Goal: Information Seeking & Learning: Learn about a topic

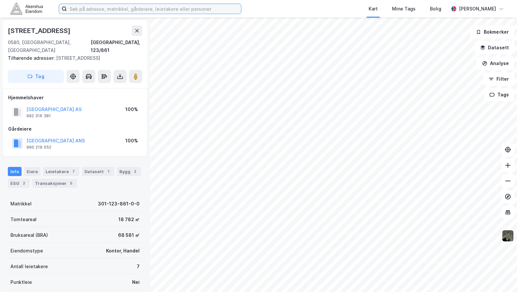
click at [84, 9] on input at bounding box center [154, 9] width 174 height 10
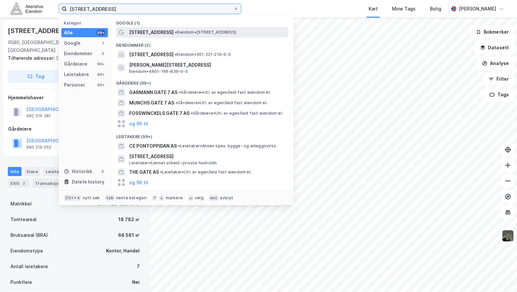
type input "[STREET_ADDRESS]"
click at [153, 32] on span "[STREET_ADDRESS]" at bounding box center [151, 32] width 44 height 8
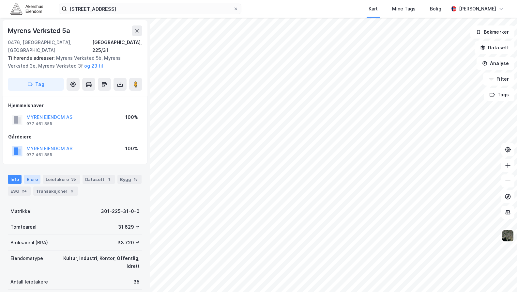
click at [28, 175] on div "Eiere" at bounding box center [32, 179] width 16 height 9
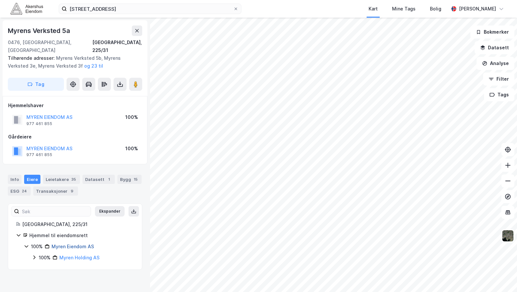
click at [69, 244] on link "Myren Eiendom AS" at bounding box center [73, 247] width 42 height 6
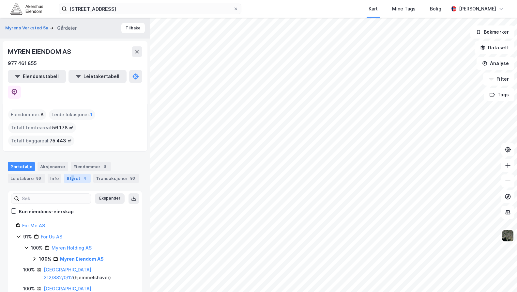
click at [70, 174] on div "Styret 4" at bounding box center [77, 178] width 27 height 9
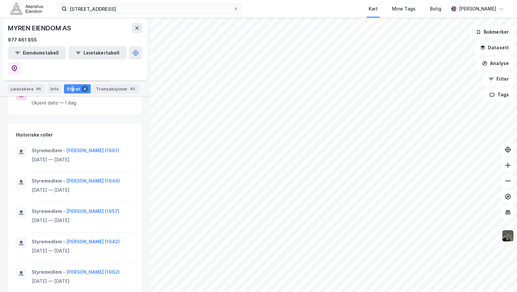
scroll to position [218, 0]
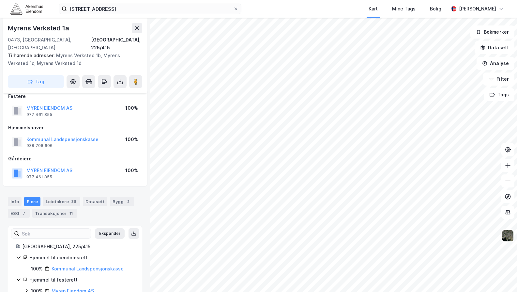
scroll to position [41, 0]
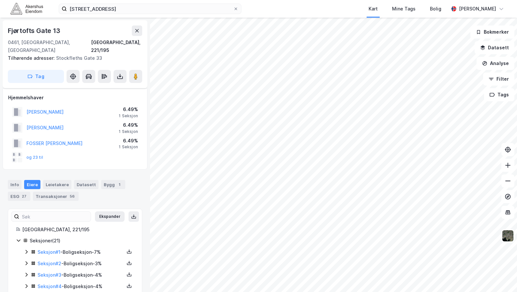
scroll to position [41, 0]
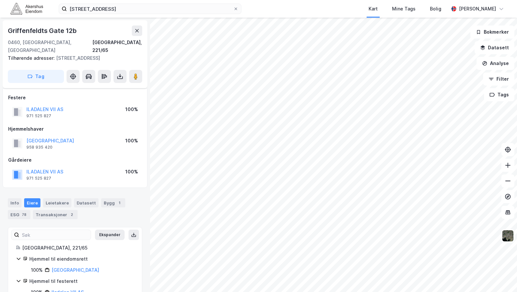
scroll to position [20, 0]
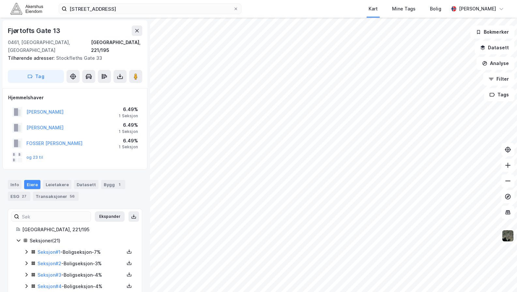
click at [366, 292] on html "[STREET_ADDRESS] Kart Mine Tags Bolig [PERSON_NAME] Fjørtofts Gate [GEOGRAPHIC_…" at bounding box center [258, 146] width 517 height 292
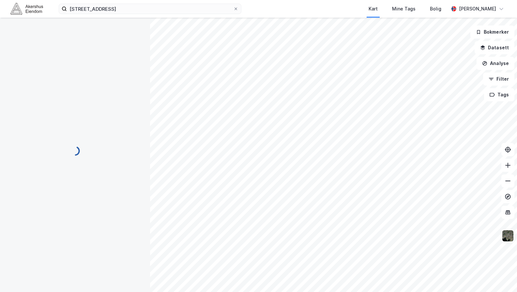
scroll to position [1, 0]
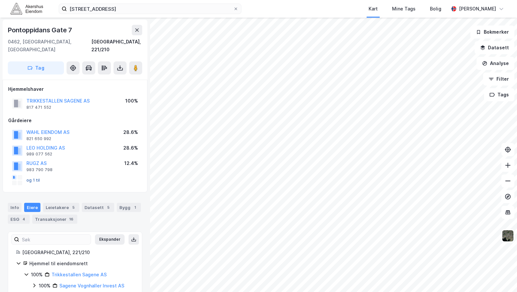
click at [0, 0] on button "og 1 til" at bounding box center [0, 0] width 0 height 0
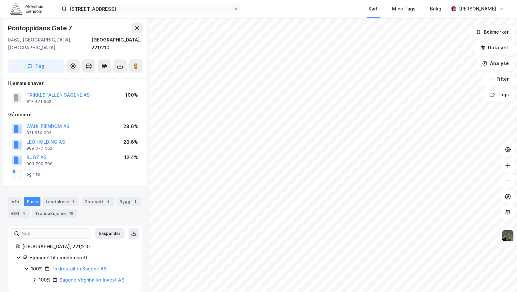
click at [0, 0] on button "og 1 til" at bounding box center [0, 0] width 0 height 0
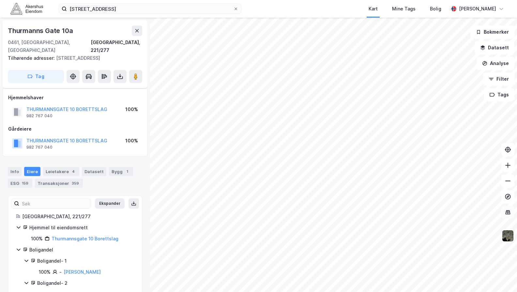
scroll to position [7, 0]
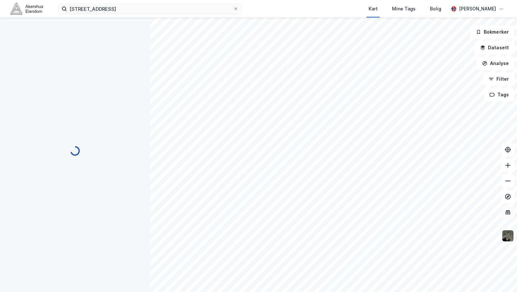
scroll to position [7, 0]
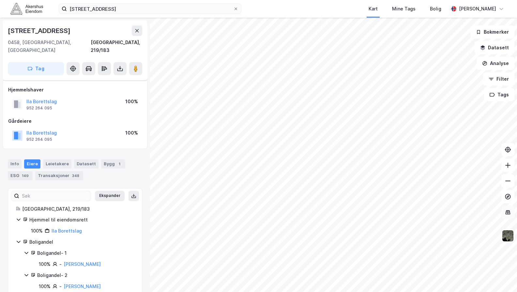
scroll to position [7, 0]
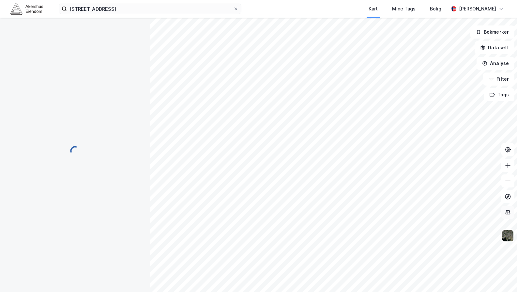
scroll to position [7, 0]
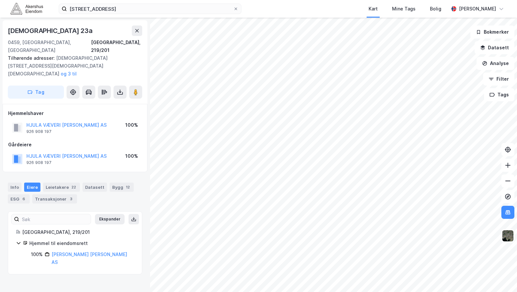
click at [276, 0] on html "[STREET_ADDRESS] Kart Mine Tags Bolig [PERSON_NAME][STREET_ADDRESS], 219/201 Ti…" at bounding box center [258, 146] width 517 height 292
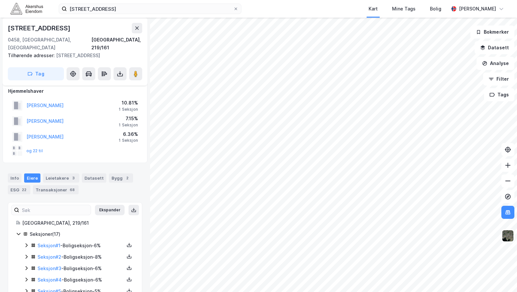
click at [308, 0] on html "pontopidans gate 7 Kart Mine Tags Bolig Jørgen [STREET_ADDRESS], 219/161 Tilhør…" at bounding box center [258, 146] width 517 height 292
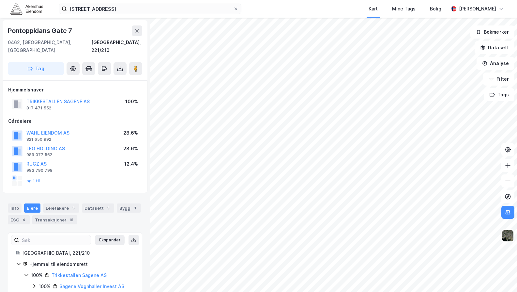
scroll to position [7, 0]
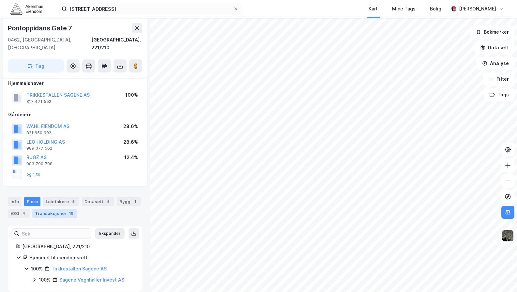
click at [59, 209] on div "Transaksjoner 16" at bounding box center [54, 213] width 45 height 9
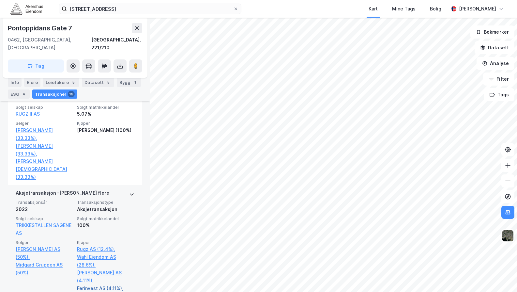
scroll to position [381, 0]
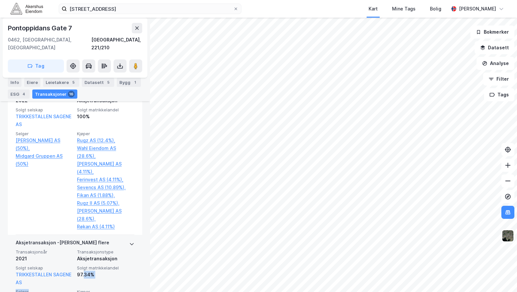
drag, startPoint x: 82, startPoint y: 240, endPoint x: 64, endPoint y: 243, distance: 17.6
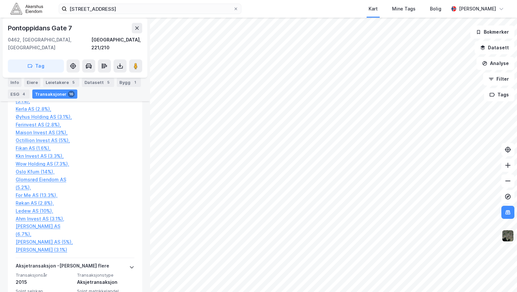
scroll to position [1466, 0]
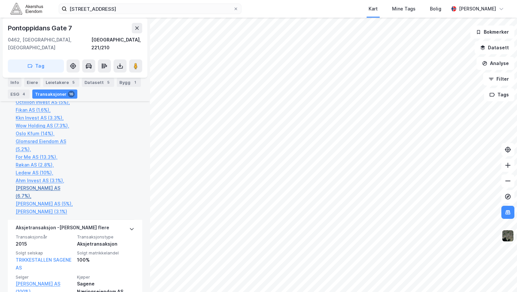
click at [25, 187] on link "[PERSON_NAME] AS (6.7%)," at bounding box center [44, 192] width 57 height 16
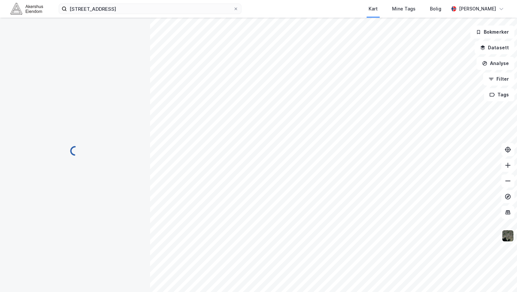
scroll to position [55, 0]
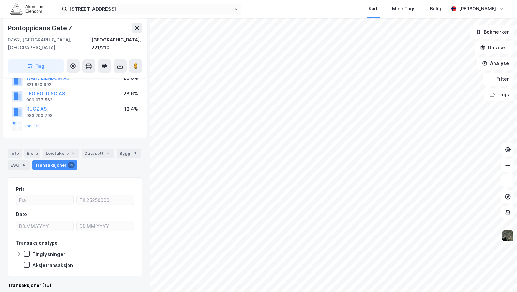
click at [57, 160] on div "Transaksjoner 16" at bounding box center [54, 164] width 45 height 9
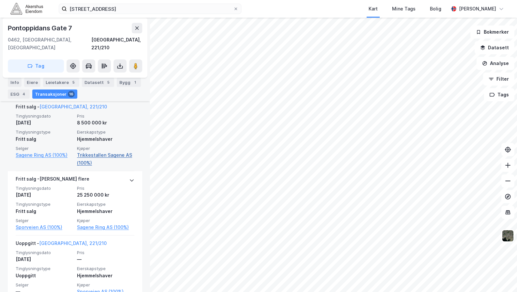
scroll to position [1820, 0]
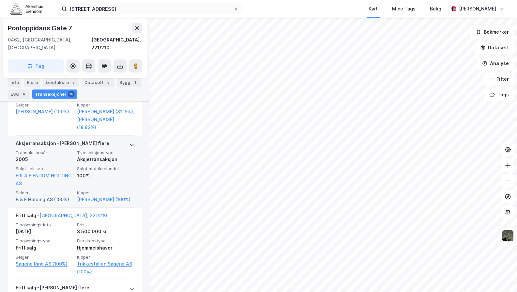
click at [29, 196] on link "B & E Holding AS (100%)" at bounding box center [44, 200] width 57 height 8
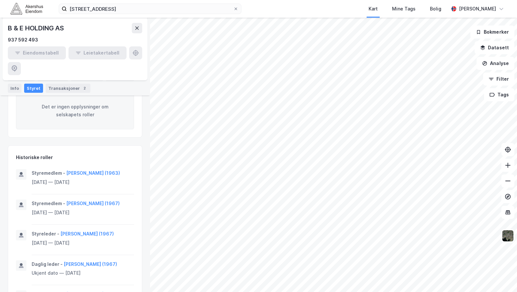
scroll to position [124, 0]
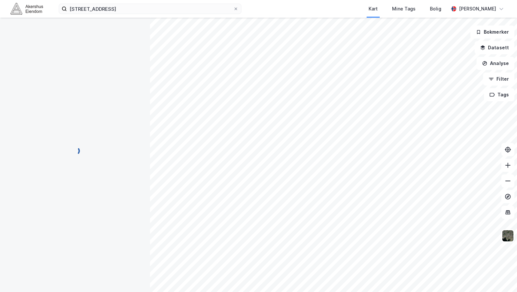
scroll to position [55, 0]
